Goal: Check status: Check status

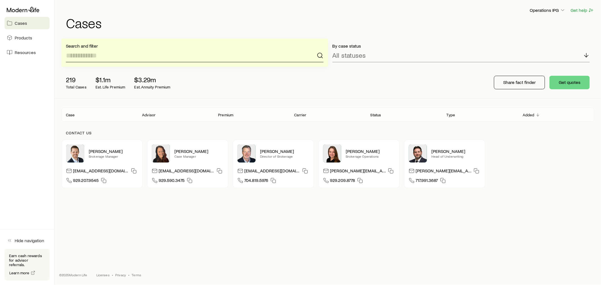
click at [141, 53] on input at bounding box center [194, 56] width 257 height 14
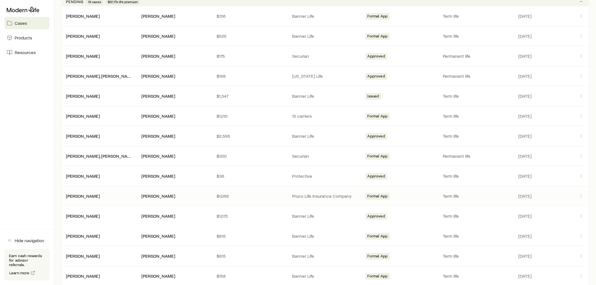
scroll to position [563, 0]
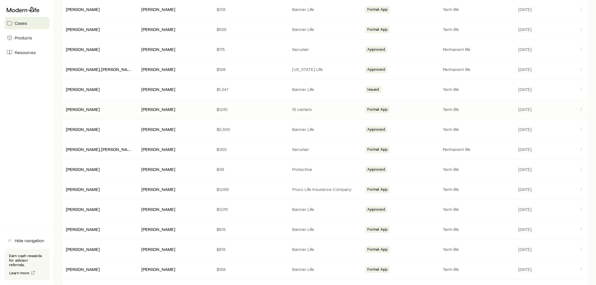
drag, startPoint x: 209, startPoint y: 196, endPoint x: 118, endPoint y: 115, distance: 121.8
click at [118, 115] on div "[PERSON_NAME] [PERSON_NAME] $1,010 15 carriers Formal App Term life [DATE]" at bounding box center [325, 109] width 528 height 20
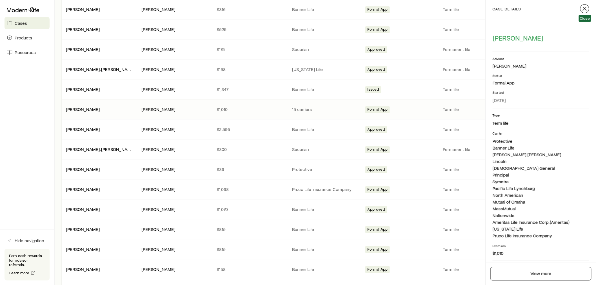
click at [584, 6] on icon "button" at bounding box center [584, 8] width 7 height 7
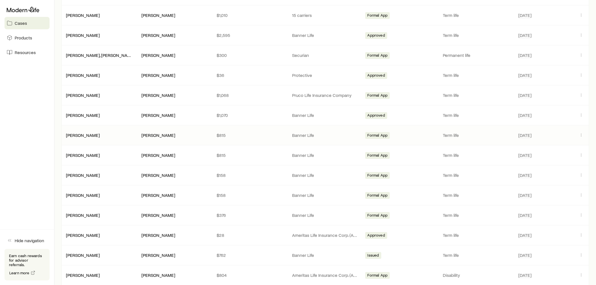
scroll to position [657, 0]
drag, startPoint x: 182, startPoint y: 139, endPoint x: 169, endPoint y: 147, distance: 14.6
drag, startPoint x: 169, startPoint y: 147, endPoint x: 131, endPoint y: 109, distance: 53.7
click at [131, 109] on div "[PERSON_NAME], [PERSON_NAME] $1,070 Banner Life Approved Term life [DATE]" at bounding box center [325, 116] width 528 height 20
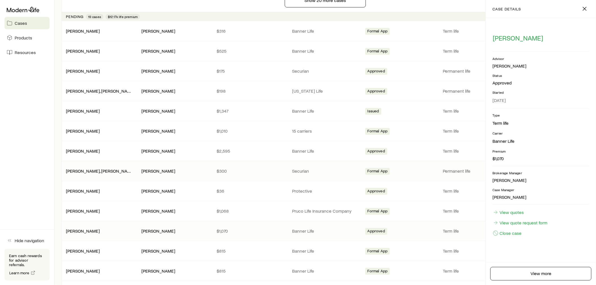
scroll to position [532, 0]
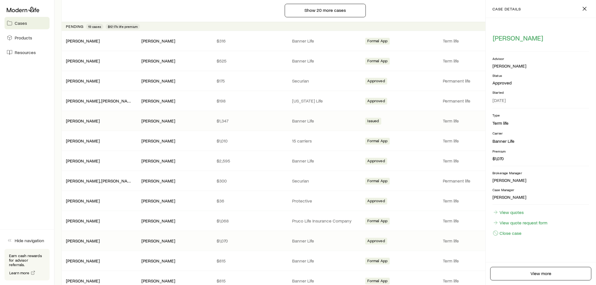
click at [133, 119] on div "[PERSON_NAME]" at bounding box center [98, 121] width 75 height 6
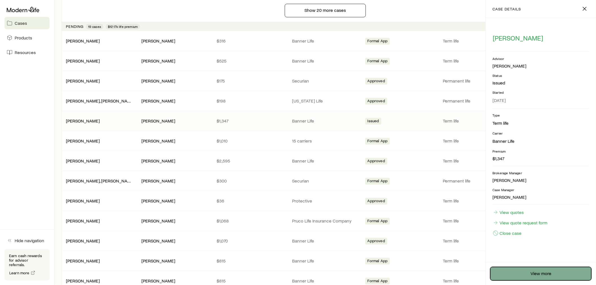
click at [553, 275] on link "View more" at bounding box center [540, 274] width 101 height 14
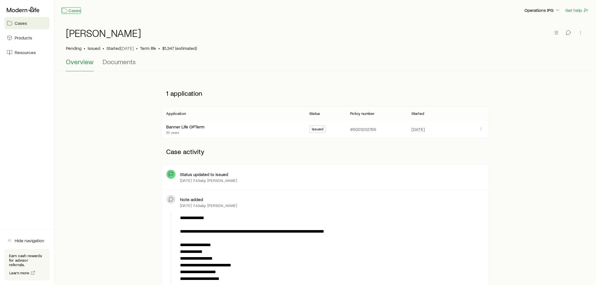
click at [66, 12] on icon at bounding box center [65, 11] width 6 height 6
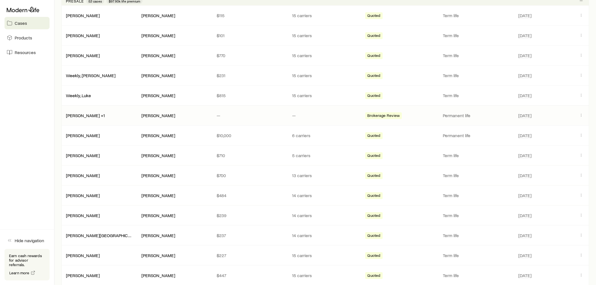
scroll to position [94, 0]
